Goal: Find specific page/section: Find specific page/section

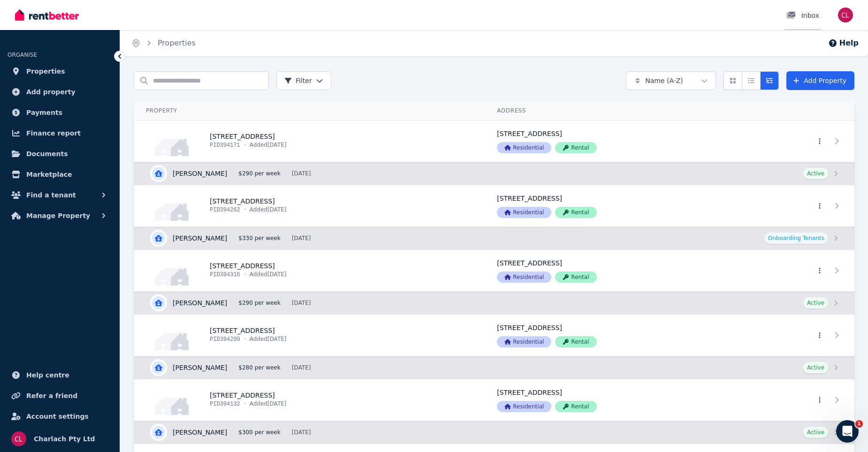
click at [813, 15] on div "Inbox" at bounding box center [802, 15] width 33 height 9
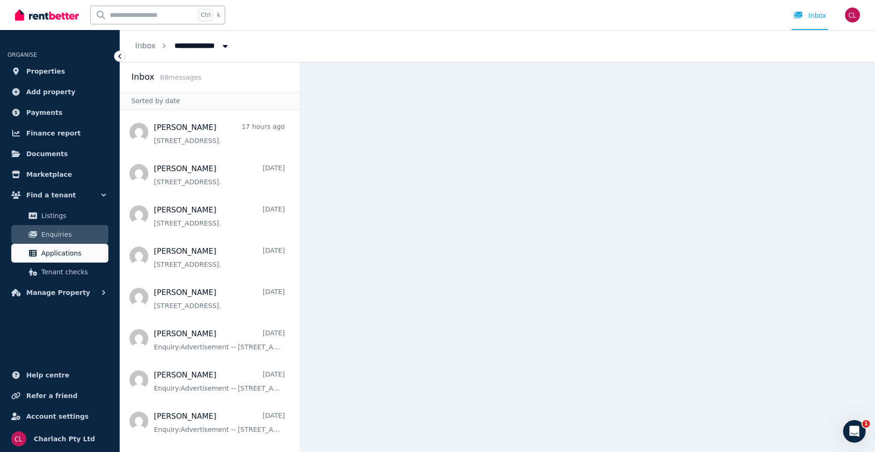
click at [53, 253] on span "Applications" at bounding box center [72, 253] width 63 height 11
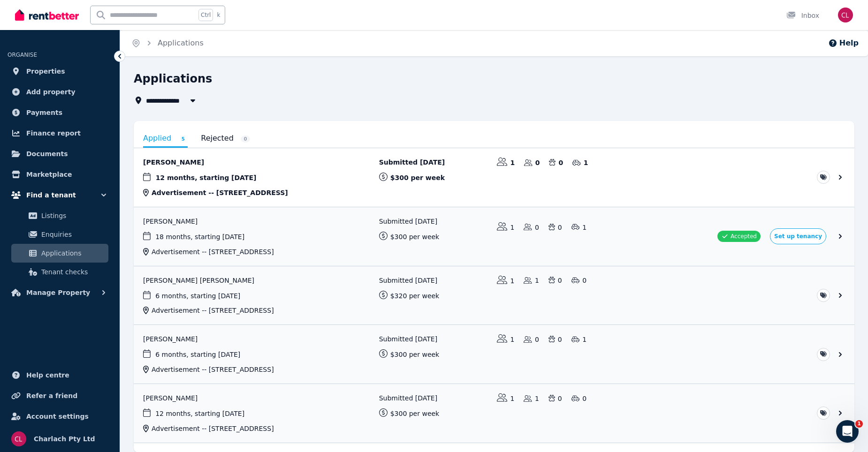
click at [106, 194] on icon "button" at bounding box center [103, 195] width 9 height 9
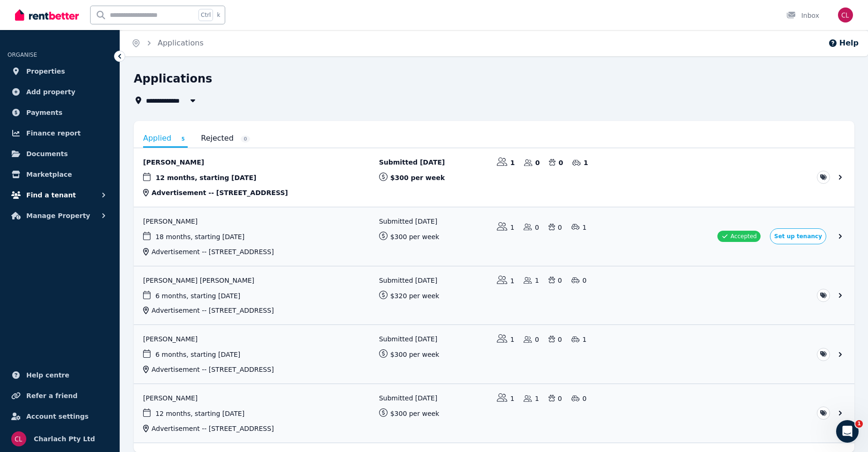
click at [106, 194] on icon "button" at bounding box center [103, 195] width 9 height 9
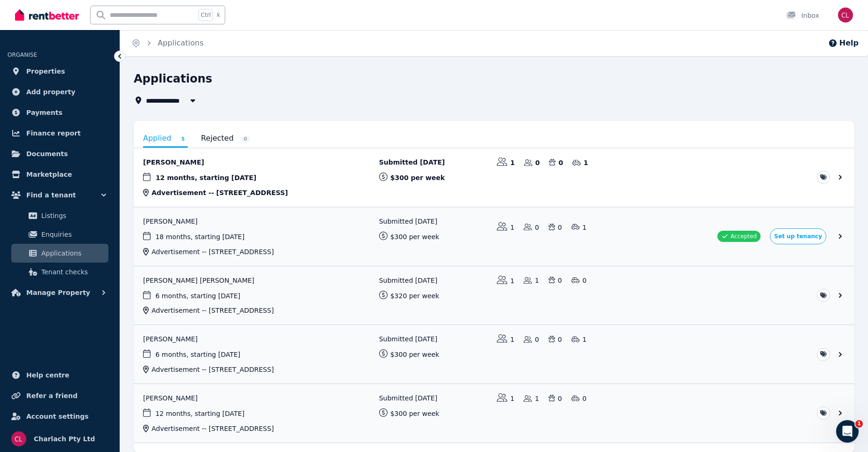
click at [117, 59] on icon at bounding box center [119, 56] width 9 height 9
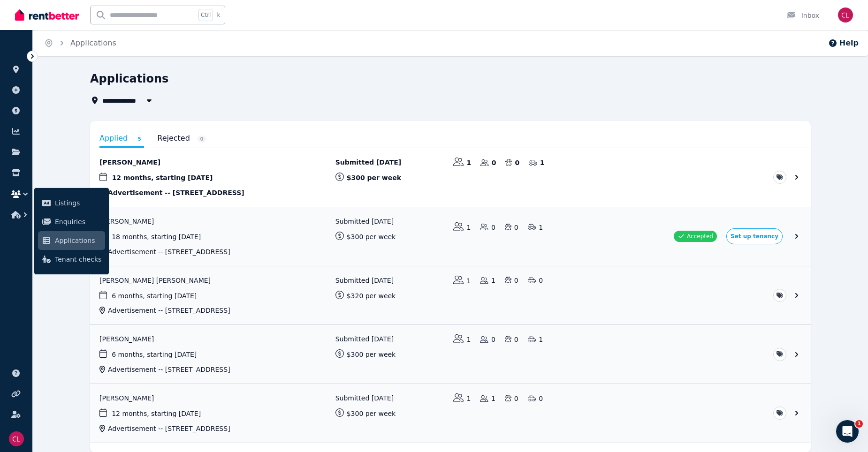
click at [10, 287] on ul "ORGANISE Properties Add property Payments Finance report Documents Marketplace …" at bounding box center [16, 245] width 32 height 413
click at [32, 56] on icon at bounding box center [32, 56] width 9 height 9
